Goal: Transaction & Acquisition: Purchase product/service

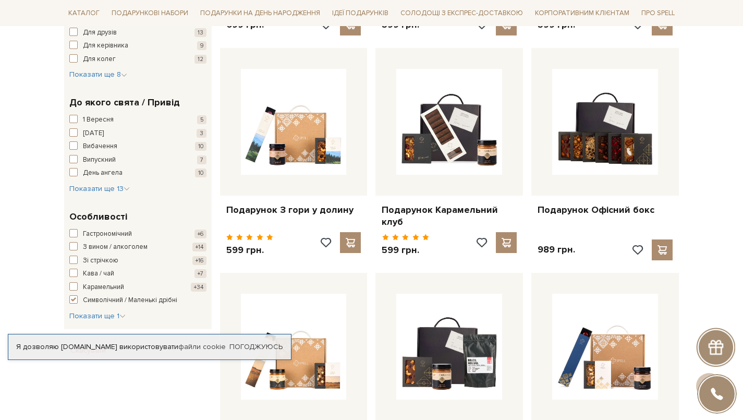
scroll to position [357, 0]
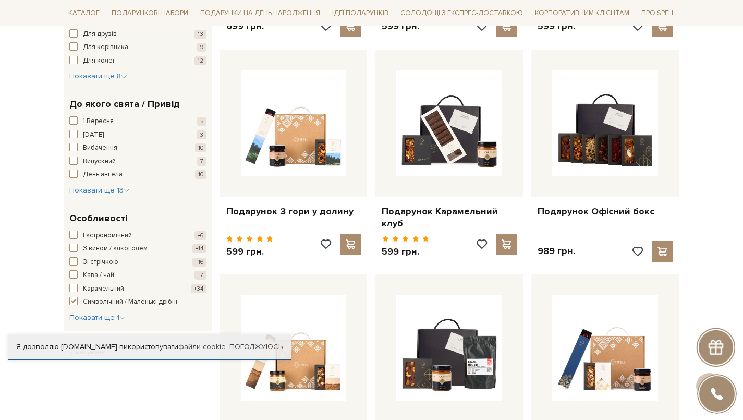
click at [568, 210] on link "Подарунок Офісний бокс" at bounding box center [604, 211] width 135 height 12
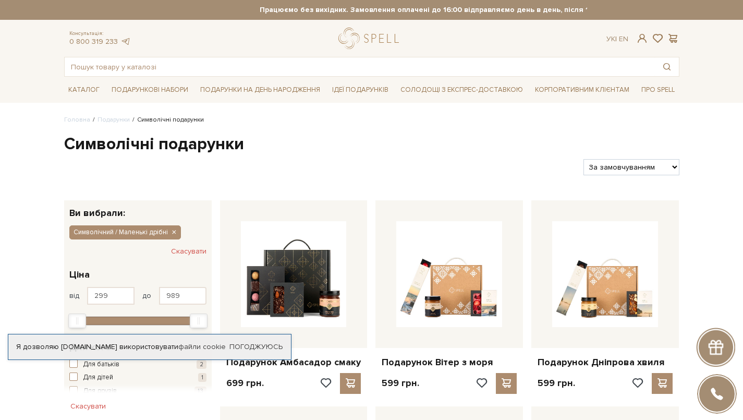
click at [104, 94] on span "Ідеї подарунків" at bounding box center [84, 90] width 40 height 16
click at [362, 94] on span "Ідеї подарунків" at bounding box center [360, 90] width 65 height 16
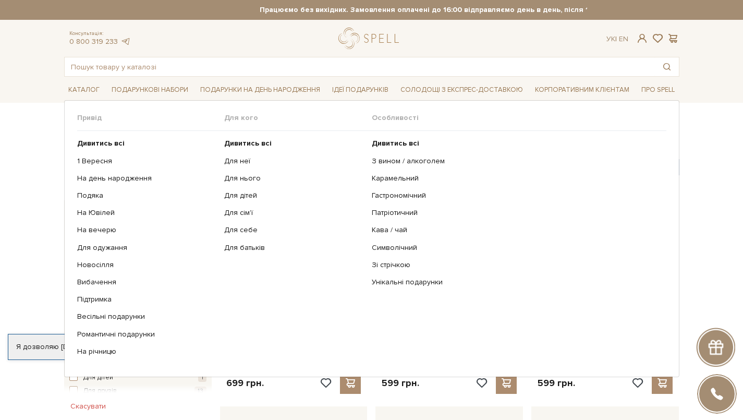
click at [409, 247] on link "Символічний" at bounding box center [515, 247] width 287 height 9
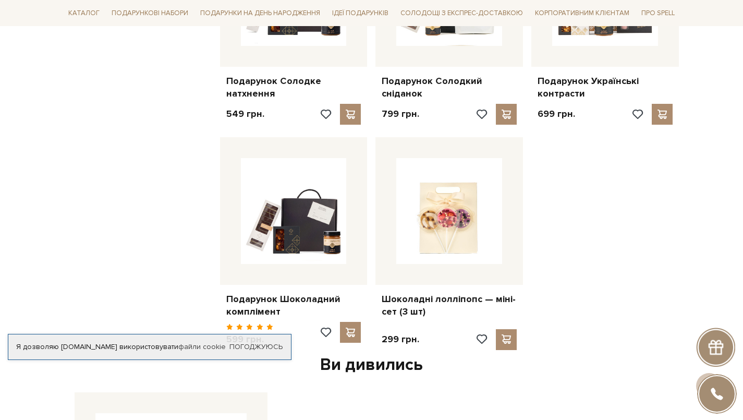
scroll to position [869, 0]
